Goal: Entertainment & Leisure: Consume media (video, audio)

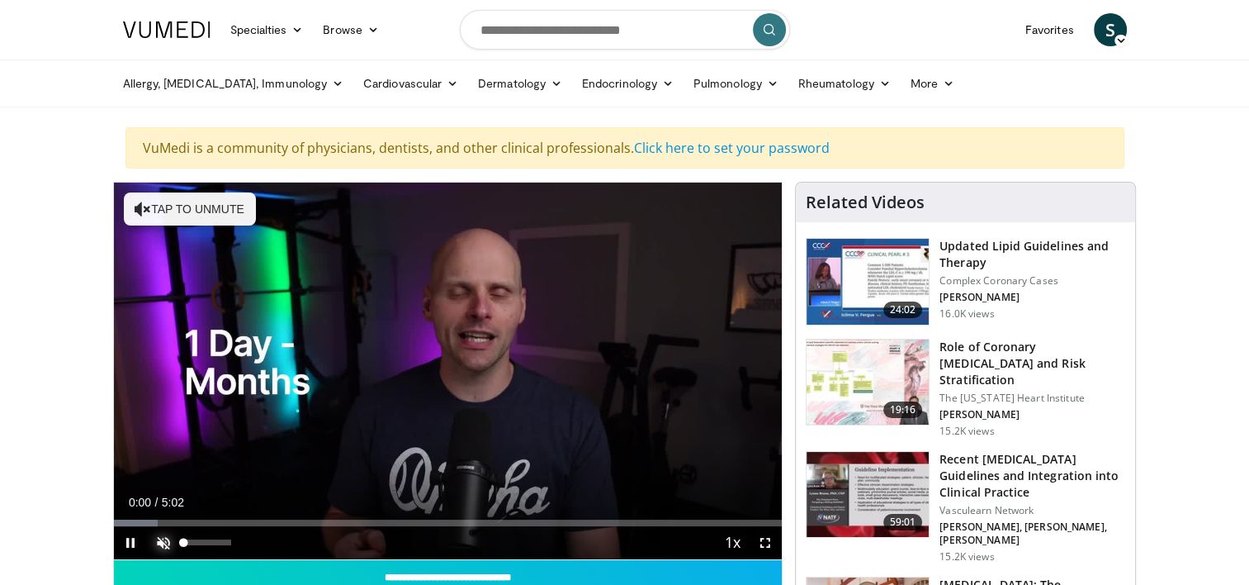
click at [171, 538] on span "Video Player" at bounding box center [163, 542] width 33 height 33
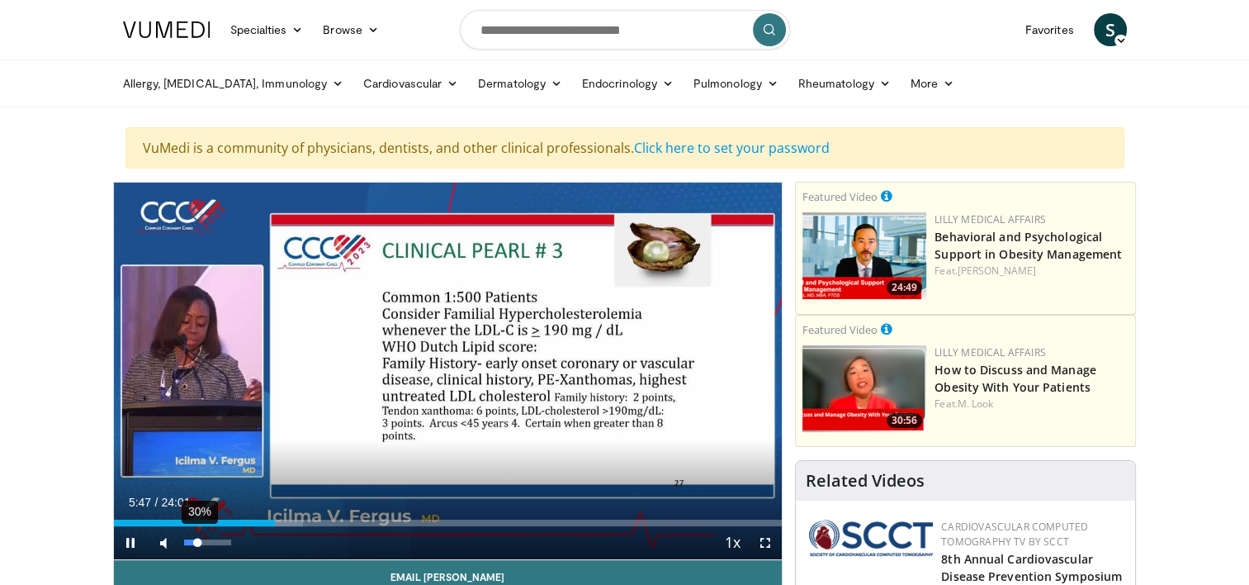
click at [197, 542] on div "30%" at bounding box center [207, 542] width 47 height 6
click at [192, 543] on div "16%" at bounding box center [207, 542] width 47 height 6
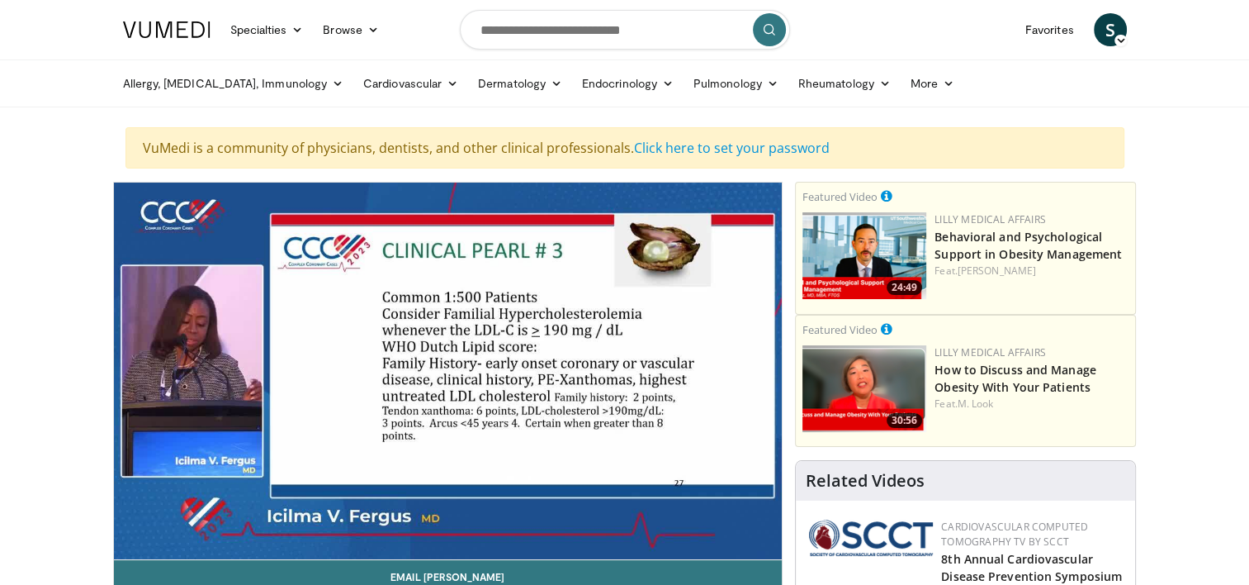
click at [348, 523] on div "10 seconds Tap to unmute" at bounding box center [448, 370] width 669 height 377
